Goal: Task Accomplishment & Management: Manage account settings

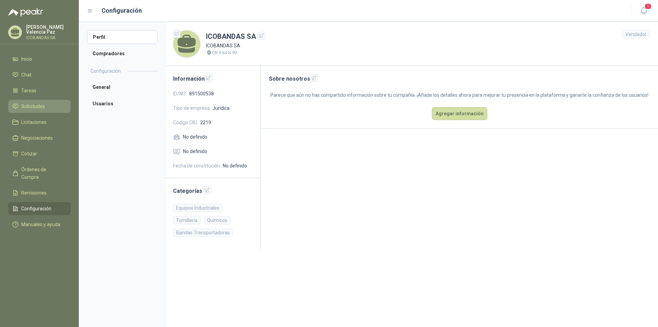
click at [40, 106] on span "Solicitudes" at bounding box center [33, 106] width 24 height 8
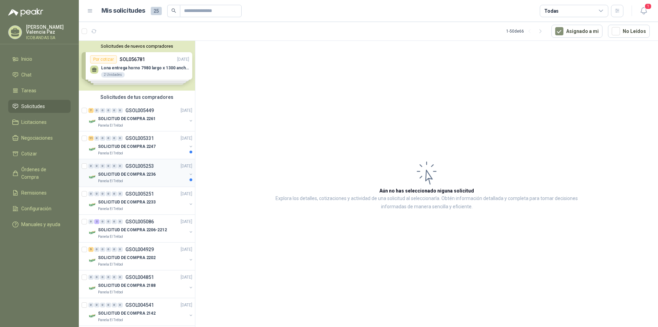
click at [133, 163] on p "GSOL005253" at bounding box center [139, 165] width 28 height 5
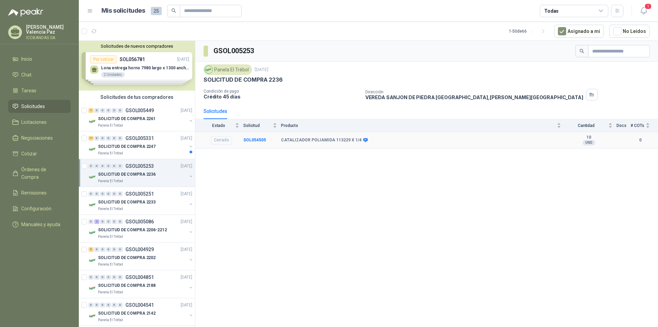
click at [341, 143] on td "CATALIZADOR POLIAMIDA 113229 X 1/4" at bounding box center [423, 140] width 284 height 17
click at [136, 145] on p "SOLICITUD DE COMPRA 2247" at bounding box center [127, 146] width 58 height 7
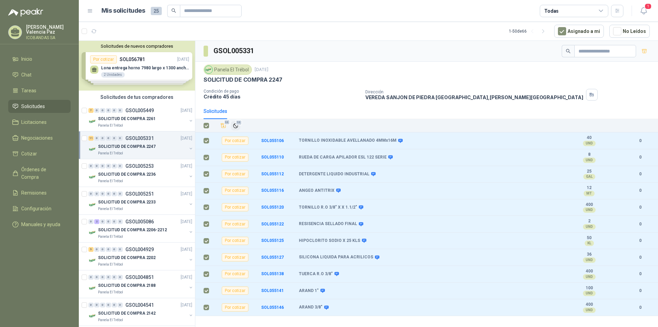
click at [233, 125] on icon "Ignorar" at bounding box center [236, 126] width 6 height 6
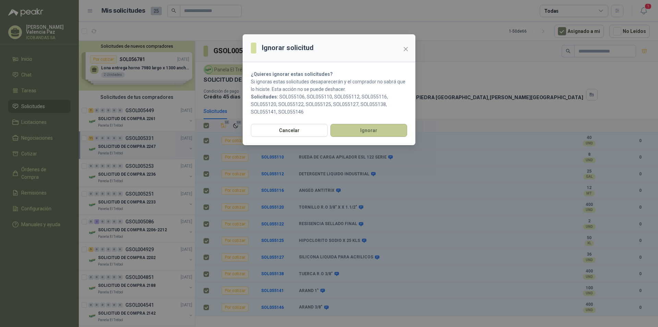
click at [370, 128] on button "Ignorar" at bounding box center [368, 130] width 77 height 13
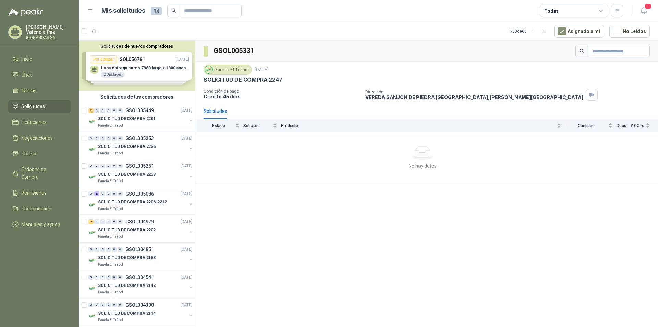
click at [41, 39] on p "ICOBANDAS SA" at bounding box center [48, 38] width 45 height 4
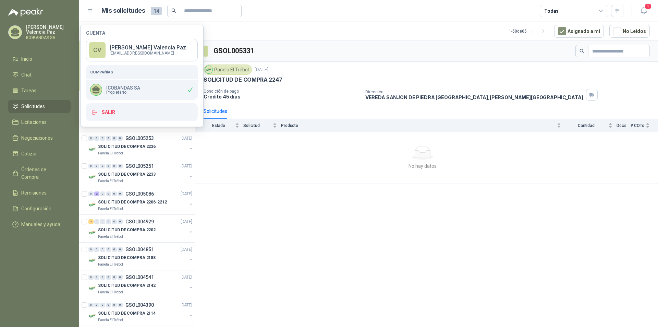
click at [42, 34] on p "[PERSON_NAME]" at bounding box center [48, 30] width 45 height 10
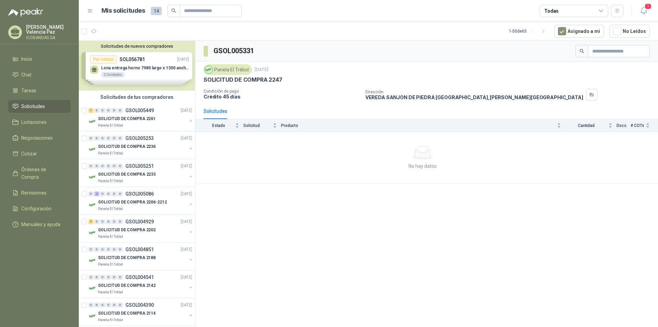
click at [42, 31] on p "[PERSON_NAME]" at bounding box center [48, 30] width 45 height 10
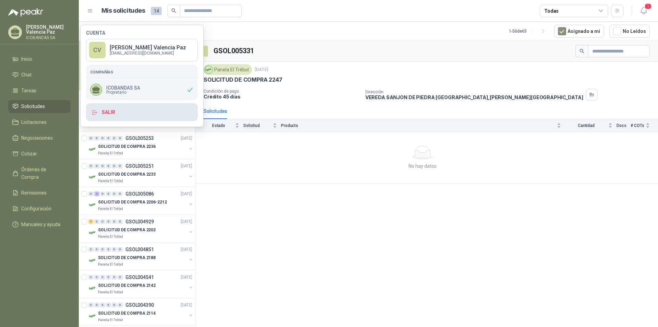
click at [112, 113] on button "Salir" at bounding box center [142, 112] width 112 height 18
